Goal: Transaction & Acquisition: Purchase product/service

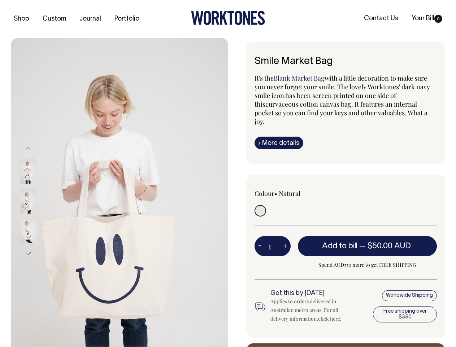
click at [120, 192] on img at bounding box center [119, 201] width 217 height 326
click at [38, 200] on div at bounding box center [38, 201] width 36 height 30
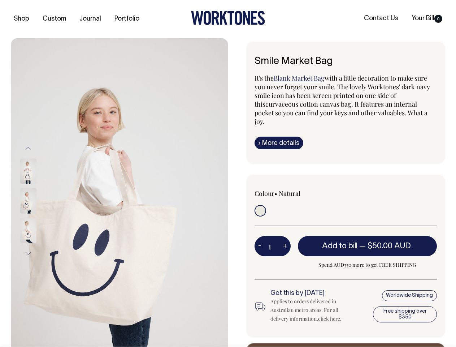
click at [28, 148] on button "Previous" at bounding box center [28, 148] width 11 height 16
click at [38, 201] on div at bounding box center [38, 201] width 36 height 30
click at [28, 253] on button "Next" at bounding box center [28, 253] width 11 height 16
click at [260, 239] on button "-" at bounding box center [260, 246] width 10 height 14
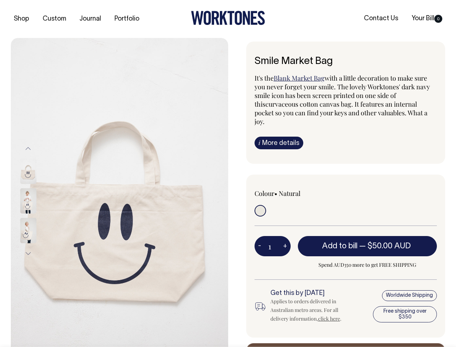
click at [285, 239] on button "+" at bounding box center [285, 246] width 11 height 14
type input "2"
click at [368, 242] on span "— $50.00 AUD" at bounding box center [385, 245] width 53 height 7
